Goal: Navigation & Orientation: Find specific page/section

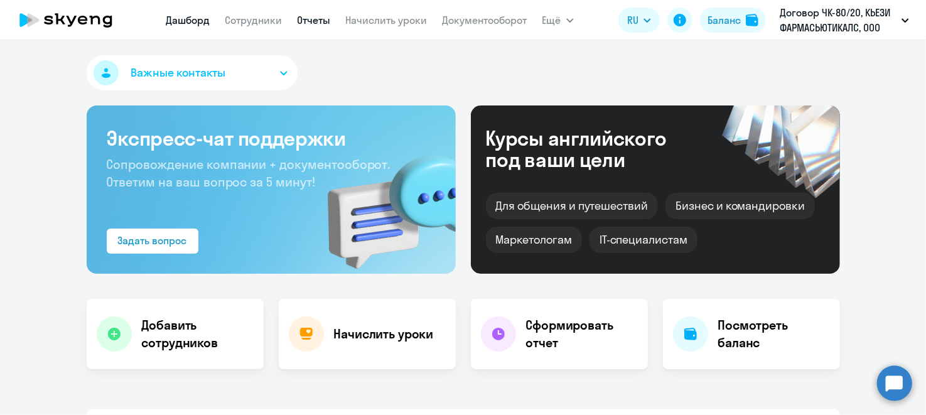
click at [301, 18] on link "Отчеты" at bounding box center [314, 20] width 33 height 13
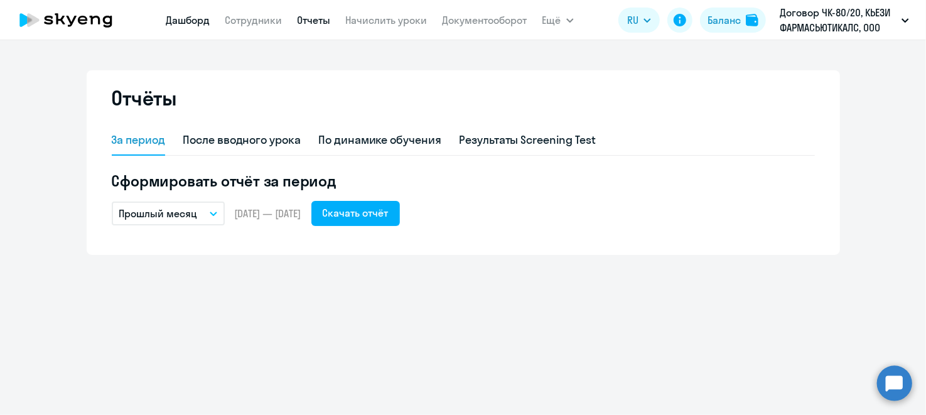
click at [181, 19] on link "Дашборд" at bounding box center [188, 20] width 44 height 13
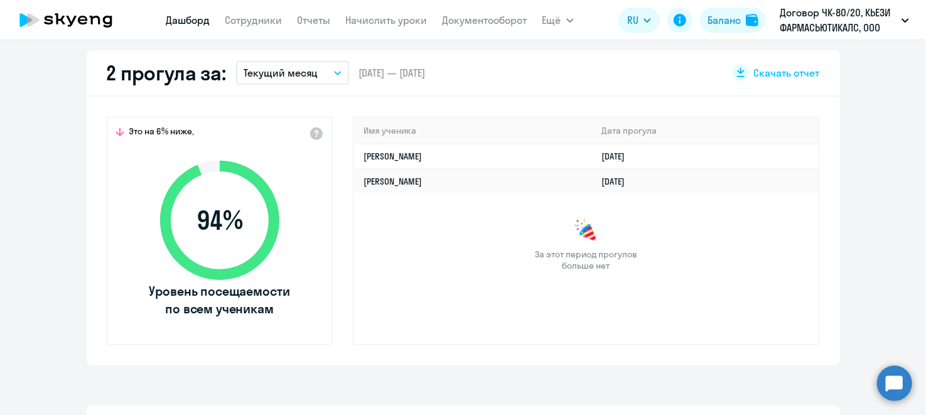
scroll to position [376, 0]
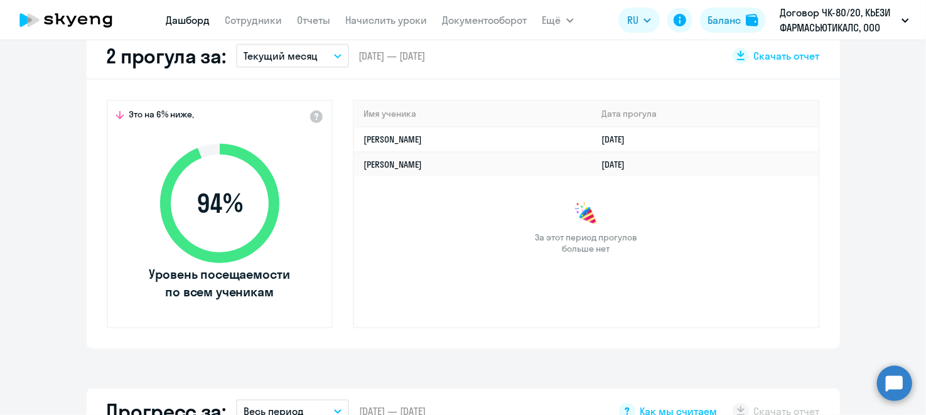
select select "30"
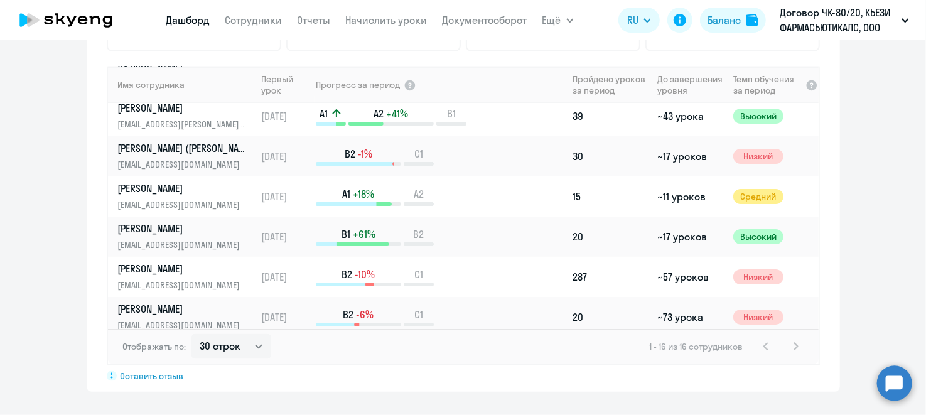
scroll to position [0, 0]
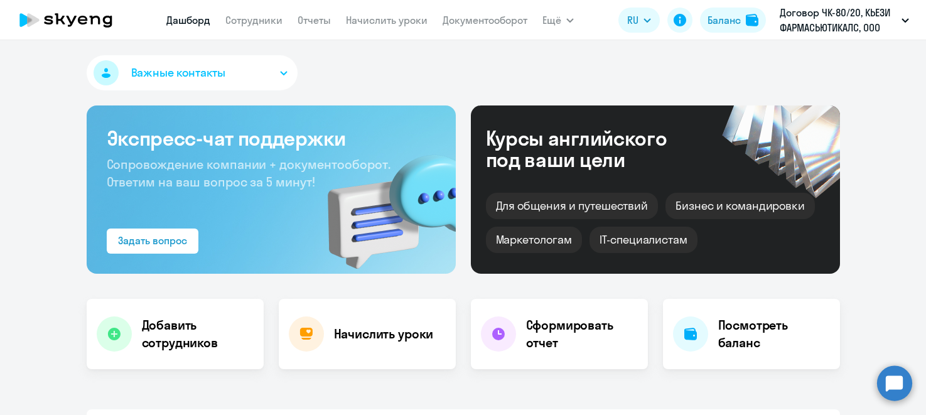
select select "30"
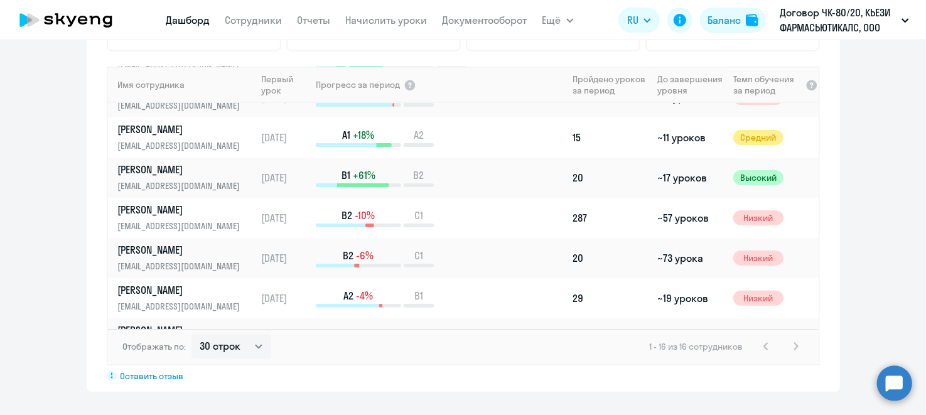
scroll to position [145, 0]
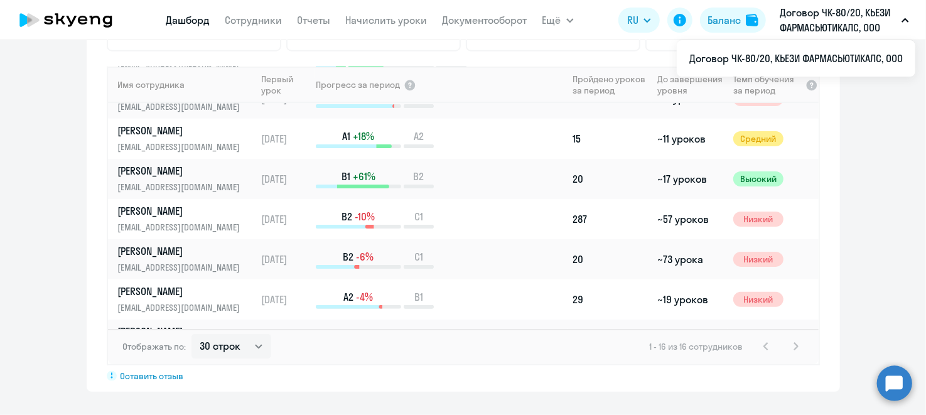
click at [847, 135] on app-progress-dashboard "Прогресс за: Весь период – [DATE] — [DATE] Как мы считаем Скачать отчет Показат…" at bounding box center [463, 139] width 926 height 506
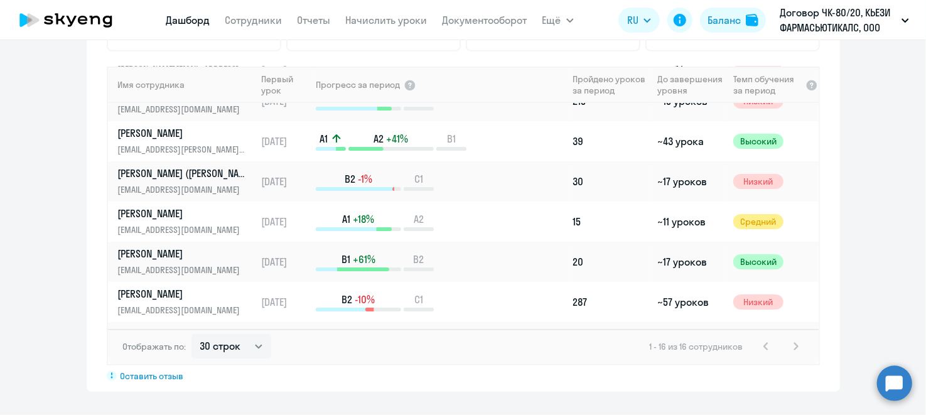
scroll to position [0, 0]
